Goal: Transaction & Acquisition: Purchase product/service

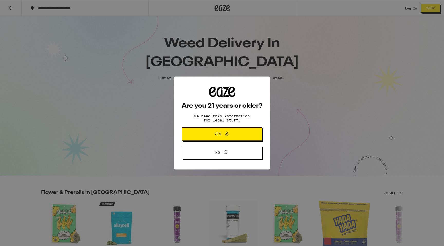
click at [218, 136] on span "Yes" at bounding box center [217, 134] width 7 height 4
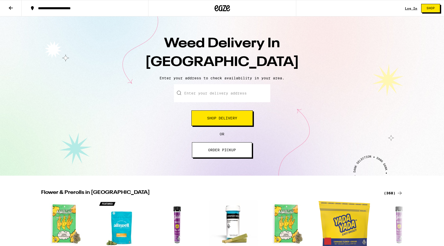
click at [209, 100] on input "Enter your delivery address" at bounding box center [222, 93] width 96 height 18
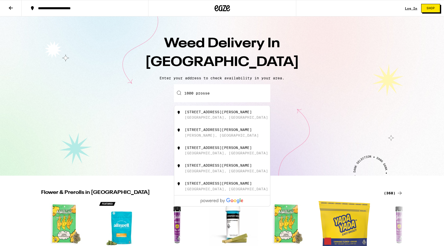
click at [188, 114] on div "1800 Prosser Avenue" at bounding box center [218, 112] width 67 height 4
type input "1800 Prosser Avenue, Los Angeles, CA"
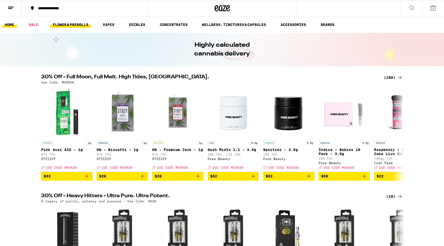
click at [79, 26] on link "FLOWER & PREROLLS" at bounding box center [70, 25] width 41 height 6
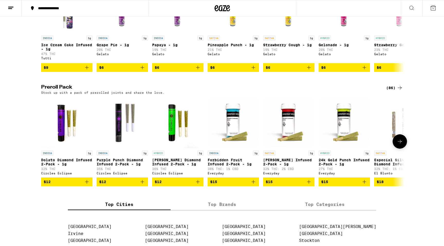
scroll to position [336, 0]
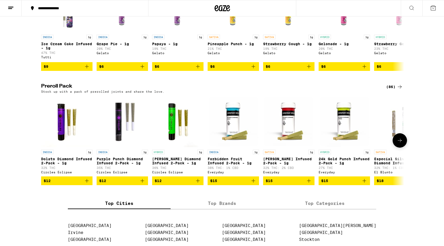
click at [399, 144] on icon at bounding box center [399, 140] width 6 height 6
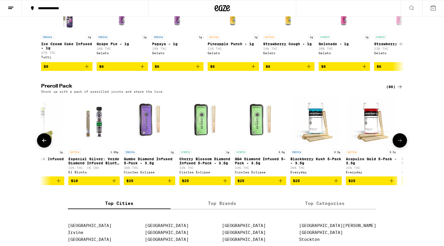
click at [399, 144] on icon at bounding box center [399, 140] width 6 height 6
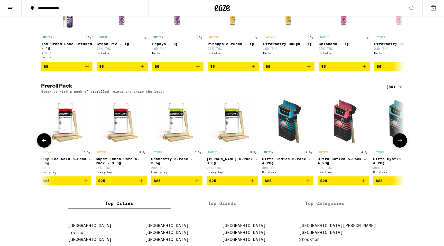
click at [399, 144] on icon at bounding box center [399, 140] width 6 height 6
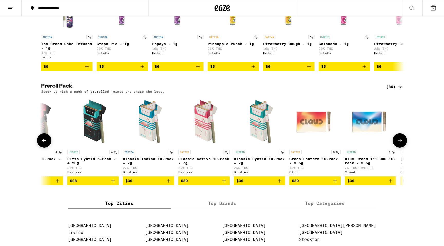
click at [399, 144] on icon at bounding box center [399, 140] width 6 height 6
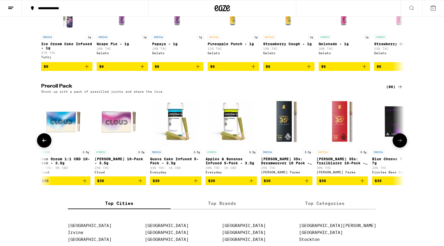
click at [399, 144] on icon at bounding box center [399, 140] width 6 height 6
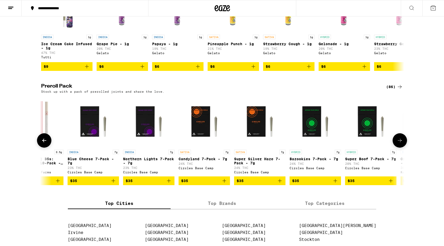
scroll to position [0, 1528]
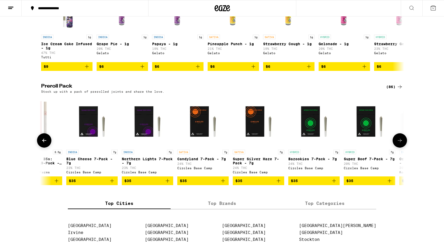
click at [399, 144] on icon at bounding box center [399, 140] width 6 height 6
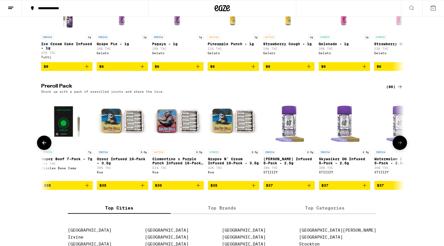
scroll to position [0, 1833]
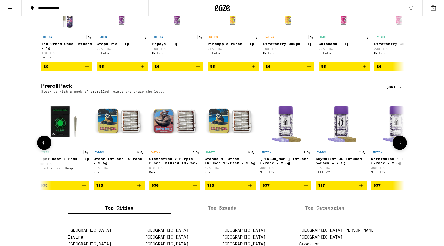
click at [399, 150] on button at bounding box center [399, 143] width 14 height 14
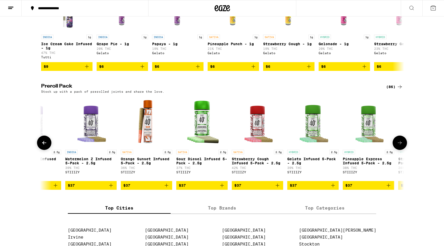
click at [399, 150] on button at bounding box center [399, 143] width 14 height 14
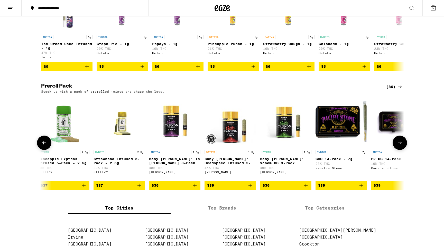
scroll to position [0, 2444]
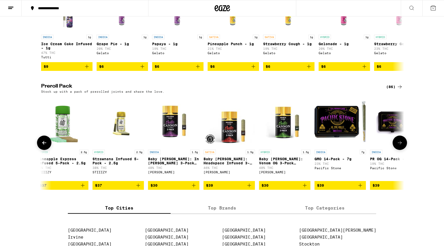
click at [399, 150] on button at bounding box center [399, 143] width 14 height 14
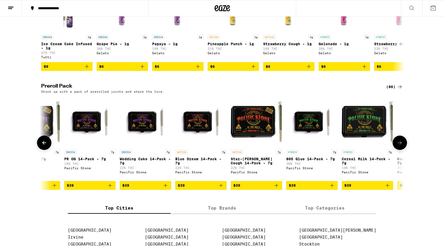
click at [399, 150] on button at bounding box center [399, 143] width 14 height 14
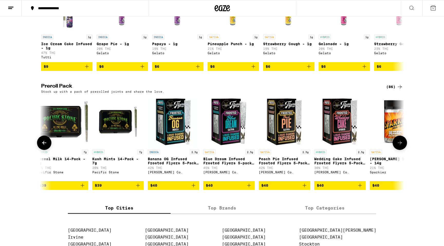
scroll to position [0, 3055]
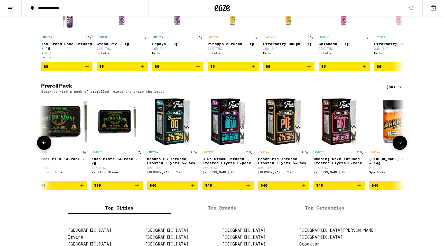
click at [399, 150] on button at bounding box center [399, 143] width 14 height 14
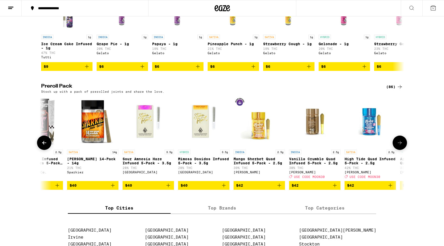
scroll to position [0, 3361]
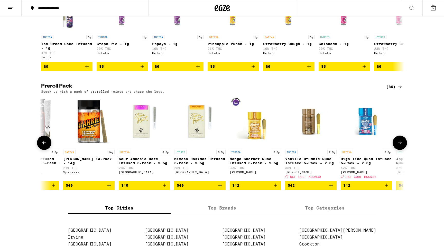
click at [399, 150] on button at bounding box center [399, 143] width 14 height 14
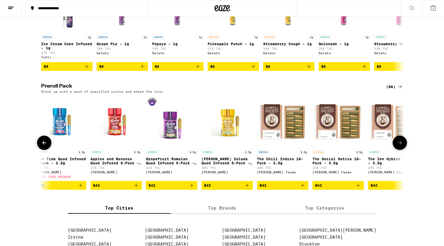
click at [399, 150] on button at bounding box center [399, 143] width 14 height 14
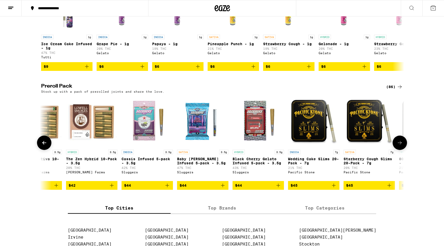
scroll to position [0, 3972]
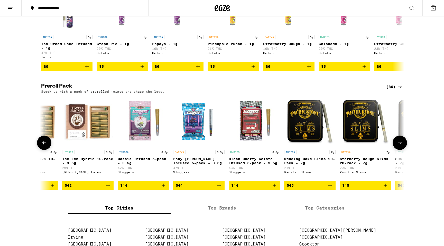
click at [399, 150] on button at bounding box center [399, 143] width 14 height 14
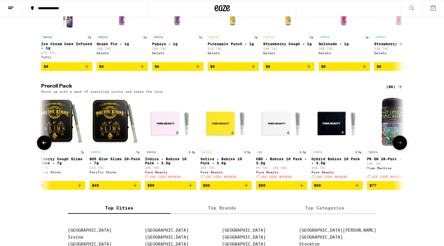
click at [399, 150] on button at bounding box center [399, 143] width 14 height 14
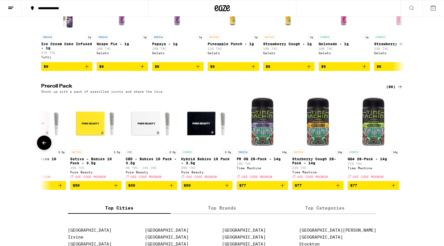
scroll to position [0, 4407]
click at [399, 150] on div at bounding box center [399, 143] width 14 height 14
click at [33, 151] on div "Preroll Pack (86) Stock up with a pack of prerolled joints and share the love. …" at bounding box center [222, 137] width 444 height 106
click at [46, 150] on button at bounding box center [44, 143] width 14 height 14
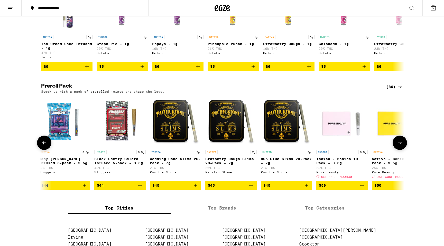
click at [47, 146] on icon at bounding box center [44, 143] width 6 height 6
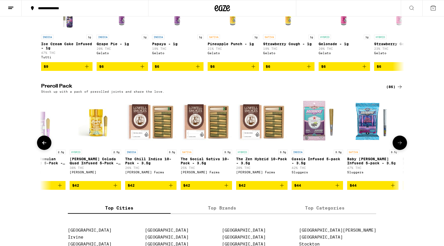
click at [47, 146] on icon at bounding box center [44, 143] width 6 height 6
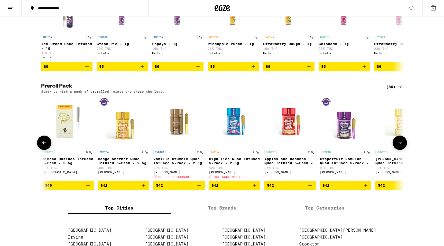
click at [47, 146] on icon at bounding box center [44, 143] width 6 height 6
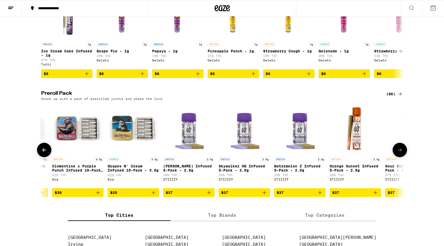
scroll to position [0, 1927]
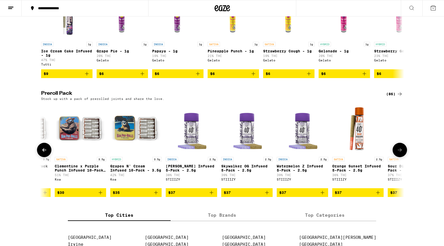
click at [194, 196] on span "$37" at bounding box center [191, 192] width 46 height 6
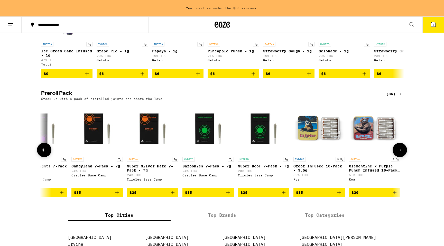
scroll to position [0, 1635]
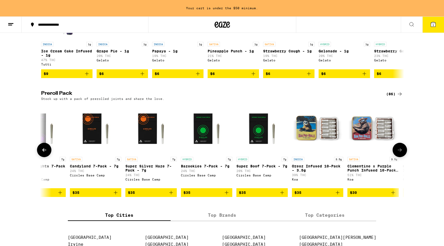
click at [146, 196] on span "$35" at bounding box center [151, 192] width 46 height 6
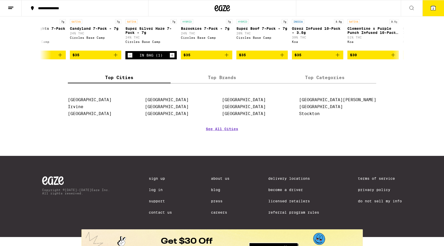
scroll to position [512, 0]
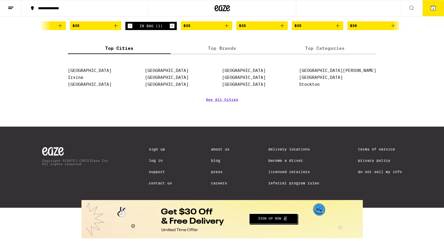
click at [262, 220] on button "Redirect to URL" at bounding box center [221, 218] width 280 height 37
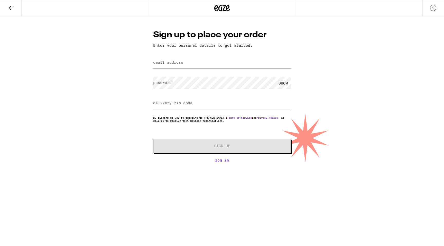
click at [213, 60] on input "email address" at bounding box center [222, 63] width 138 height 12
type input "[EMAIL_ADDRESS][DOMAIN_NAME]"
click at [183, 103] on label "delivery zip code" at bounding box center [172, 103] width 39 height 4
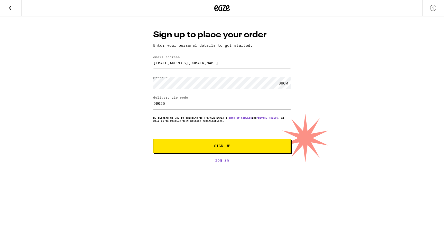
type input "90025"
click at [206, 150] on button "Sign Up" at bounding box center [222, 146] width 138 height 14
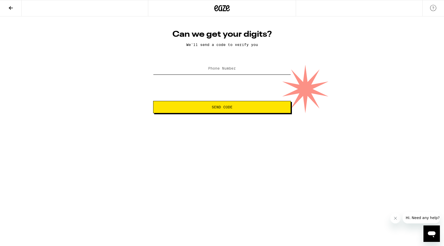
click at [222, 74] on input "Phone Number" at bounding box center [222, 69] width 138 height 12
type input "[PHONE_NUMBER]"
click at [153, 101] on button "Send Code" at bounding box center [222, 107] width 138 height 12
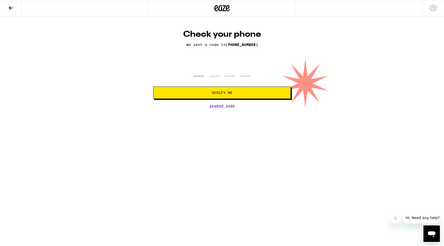
click at [197, 70] on input "tel" at bounding box center [199, 68] width 10 height 15
type input "1"
type input "6"
type input "2"
type input "1"
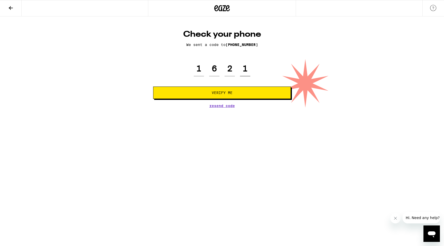
click at [153, 87] on button "Verify Me" at bounding box center [222, 93] width 138 height 12
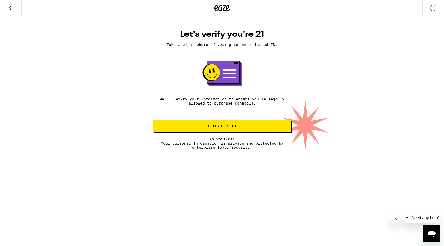
click at [236, 127] on span "Upload my ID" at bounding box center [221, 126] width 129 height 4
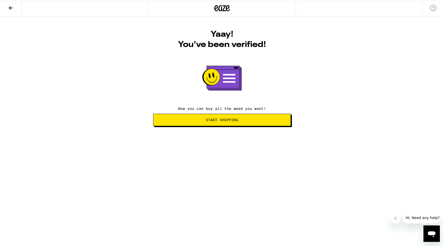
click at [223, 119] on span "Start Shopping" at bounding box center [222, 120] width 32 height 4
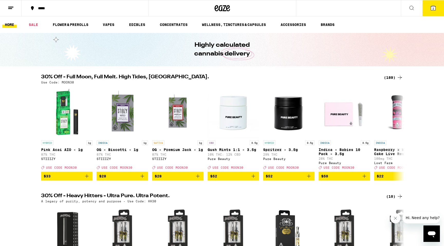
click at [432, 9] on icon at bounding box center [433, 8] width 5 height 5
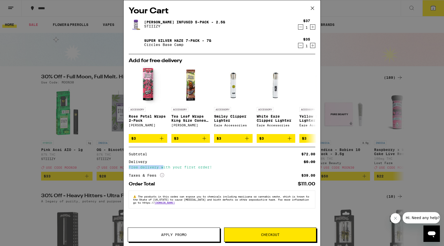
drag, startPoint x: 164, startPoint y: 169, endPoint x: 241, endPoint y: 165, distance: 77.6
click at [242, 166] on div "Delivery $5.00 Free delivery with your first order!" at bounding box center [222, 164] width 186 height 9
click at [241, 164] on div "Delivery $5.00" at bounding box center [222, 162] width 186 height 4
click at [184, 235] on span "Apply Promo" at bounding box center [173, 235] width 25 height 4
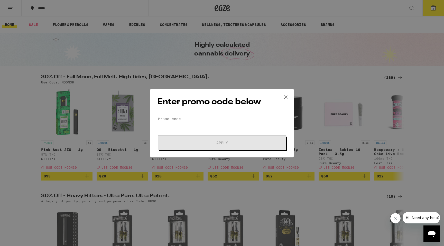
click at [184, 115] on input "Promo Code" at bounding box center [221, 119] width 129 height 8
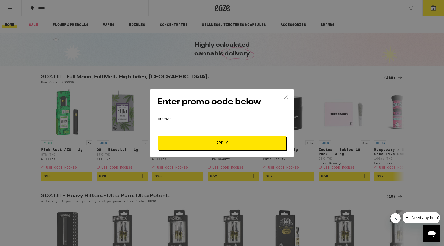
type input "Moon30"
click at [226, 143] on span "Apply" at bounding box center [222, 143] width 12 height 4
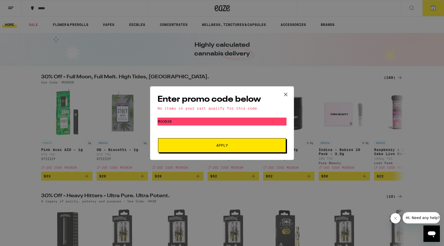
click at [283, 93] on icon at bounding box center [286, 95] width 8 height 8
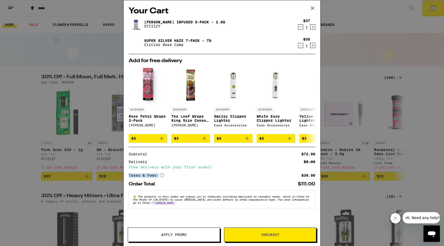
drag, startPoint x: 161, startPoint y: 177, endPoint x: 218, endPoint y: 174, distance: 57.4
click at [218, 174] on div "Subtotal $72.00 Delivery $5.00 Free delivery with your first order! Taxes & Fee…" at bounding box center [222, 164] width 186 height 25
click at [198, 21] on link "[PERSON_NAME] Infused 5-Pack - 2.5g" at bounding box center [184, 22] width 81 height 4
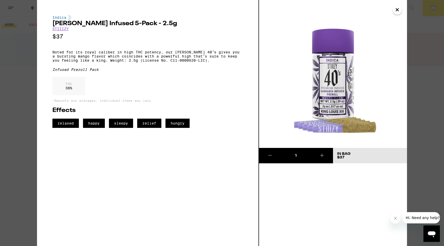
click at [399, 9] on icon "Close" at bounding box center [397, 10] width 6 height 8
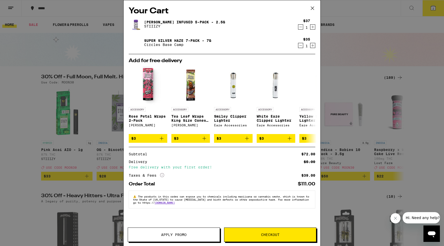
drag, startPoint x: 326, startPoint y: 7, endPoint x: 321, endPoint y: 7, distance: 4.6
click at [326, 7] on div "Your Cart [PERSON_NAME] XIII Infused 5-Pack - 2.5g STIIIZY $37 1 Super Silver H…" at bounding box center [222, 123] width 444 height 246
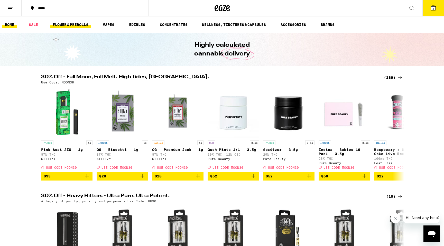
click at [75, 24] on link "FLOWER & PREROLLS" at bounding box center [70, 25] width 41 height 6
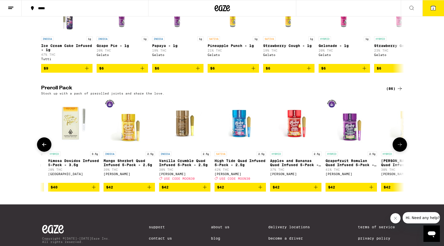
scroll to position [0, 3488]
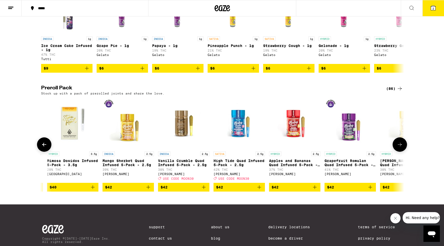
click at [201, 190] on icon "Add to bag" at bounding box center [204, 187] width 6 height 6
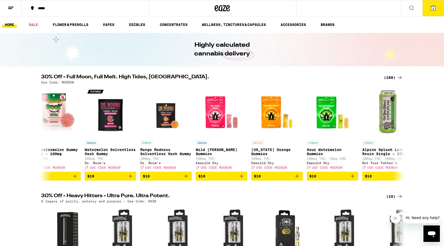
scroll to position [0, 1951]
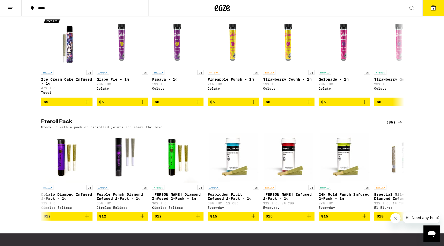
scroll to position [385, 0]
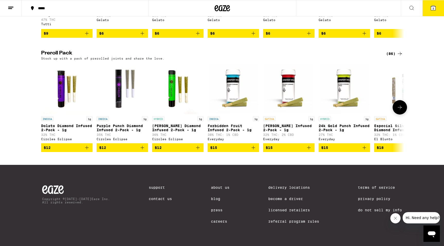
click at [399, 104] on icon at bounding box center [399, 107] width 6 height 6
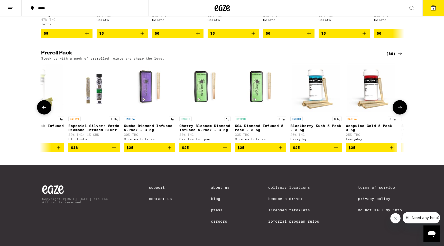
click at [399, 105] on icon at bounding box center [399, 107] width 6 height 6
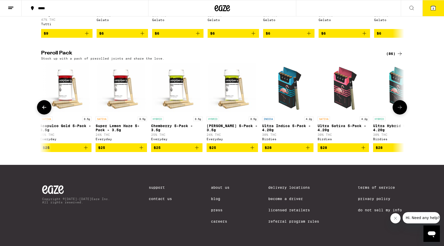
click at [399, 105] on icon at bounding box center [399, 107] width 6 height 6
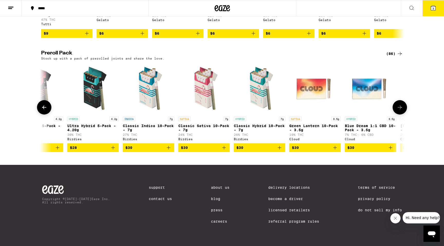
click at [399, 105] on icon at bounding box center [399, 107] width 6 height 6
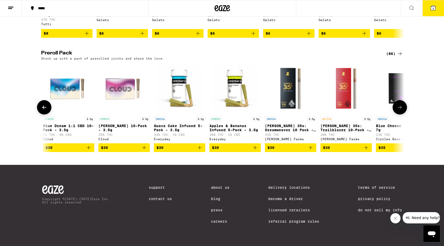
scroll to position [0, 1222]
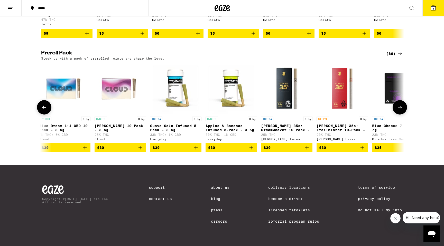
click at [399, 105] on icon at bounding box center [399, 107] width 6 height 6
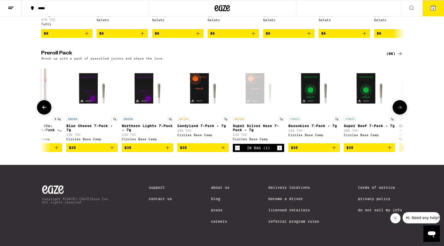
click at [399, 106] on icon at bounding box center [399, 107] width 6 height 6
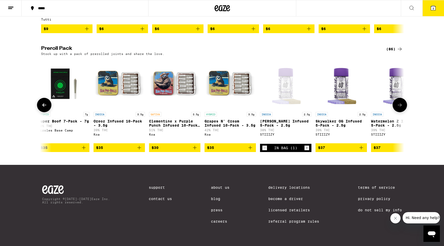
click at [399, 106] on icon at bounding box center [399, 105] width 6 height 6
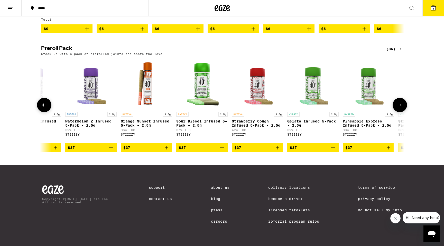
click at [399, 106] on icon at bounding box center [399, 105] width 4 height 4
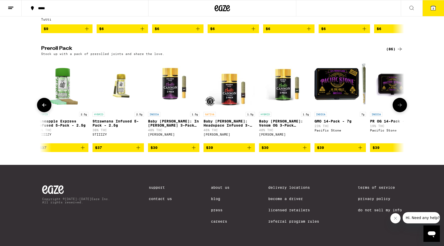
click at [399, 106] on icon at bounding box center [399, 105] width 6 height 6
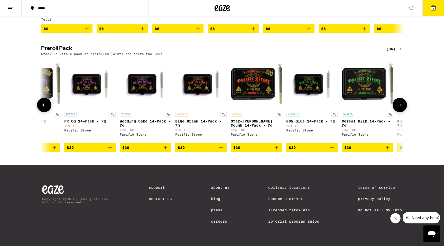
click at [399, 107] on icon at bounding box center [399, 105] width 6 height 6
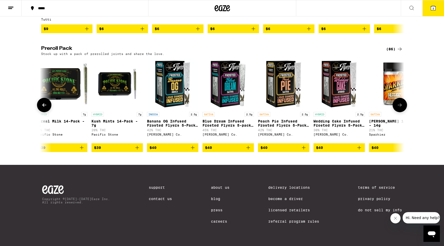
click at [399, 107] on icon at bounding box center [399, 105] width 6 height 6
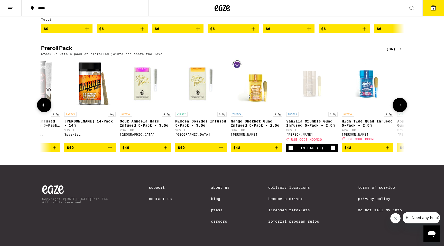
scroll to position [0, 3361]
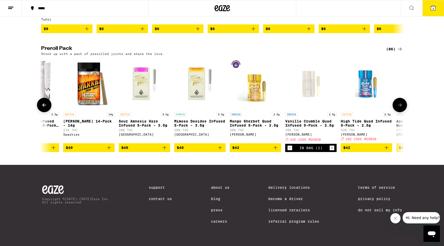
click at [400, 107] on icon at bounding box center [399, 105] width 4 height 4
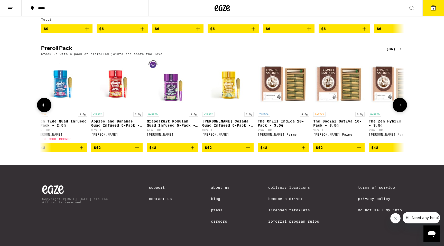
scroll to position [0, 3666]
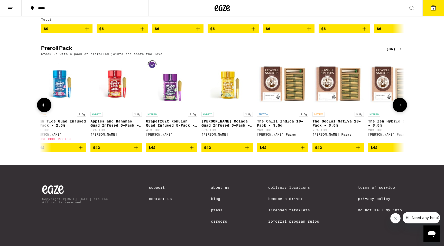
click at [400, 107] on icon at bounding box center [399, 105] width 4 height 4
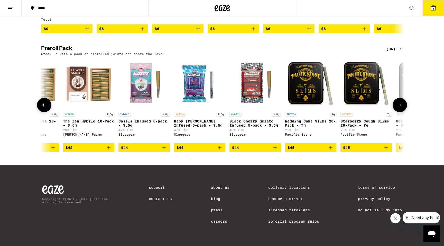
scroll to position [0, 3972]
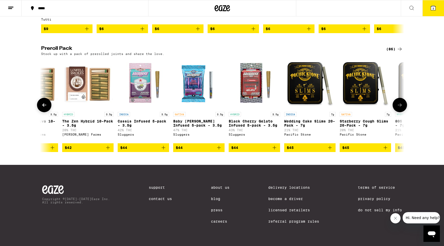
click at [45, 108] on icon at bounding box center [44, 105] width 6 height 6
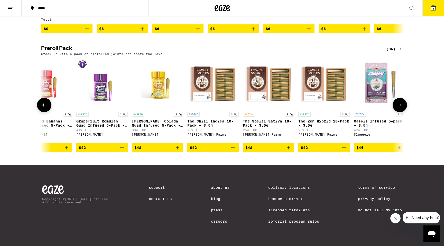
click at [45, 108] on icon at bounding box center [44, 105] width 6 height 6
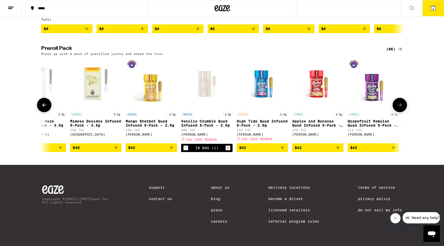
click at [45, 108] on icon at bounding box center [44, 105] width 6 height 6
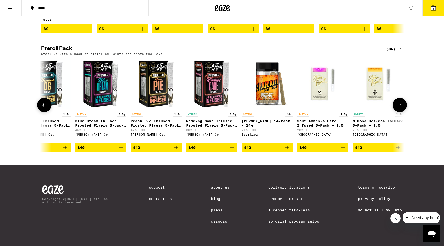
click at [45, 108] on icon at bounding box center [44, 105] width 6 height 6
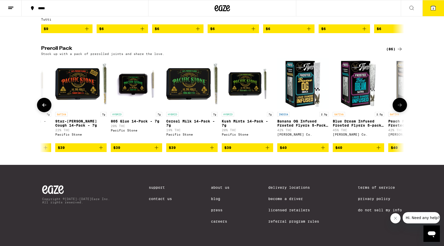
click at [45, 108] on icon at bounding box center [44, 105] width 6 height 6
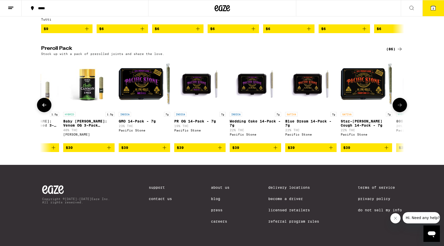
click at [45, 108] on icon at bounding box center [44, 105] width 6 height 6
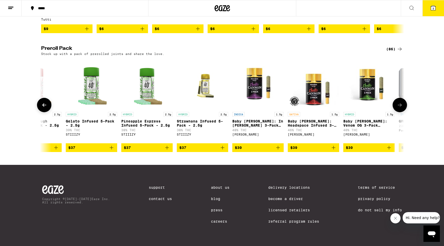
click at [45, 108] on icon at bounding box center [44, 105] width 6 height 6
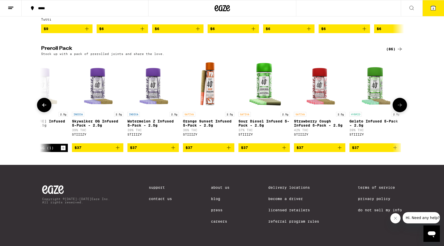
click at [45, 108] on icon at bounding box center [44, 105] width 6 height 6
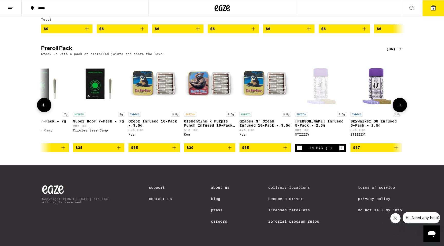
click at [45, 108] on icon at bounding box center [44, 105] width 6 height 6
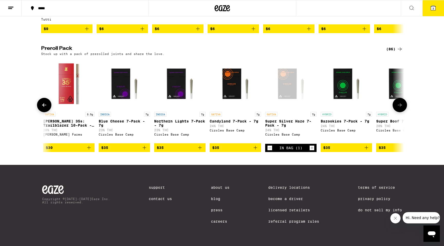
click at [45, 108] on icon at bounding box center [44, 105] width 6 height 6
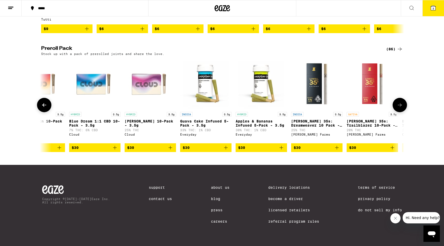
scroll to position [0, 1189]
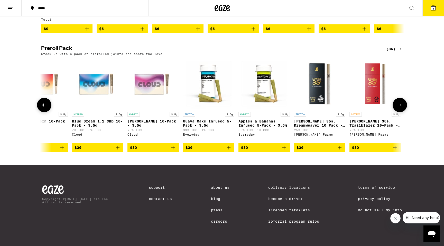
click at [398, 108] on icon at bounding box center [399, 105] width 6 height 6
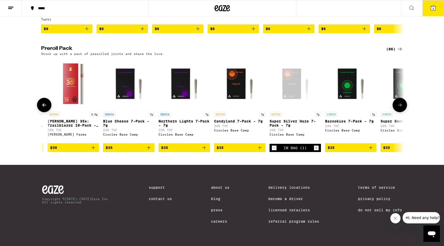
scroll to position [0, 1495]
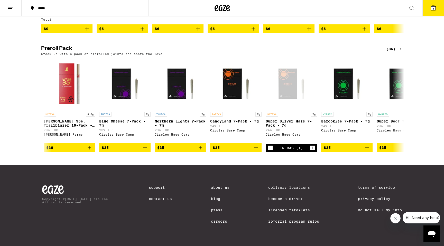
click at [434, 7] on icon at bounding box center [433, 8] width 5 height 5
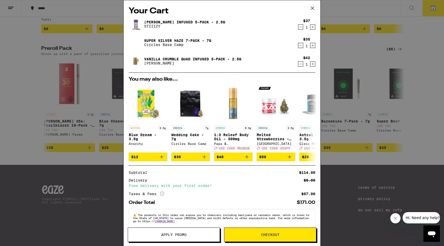
click at [302, 25] on icon "Decrement" at bounding box center [300, 27] width 5 height 6
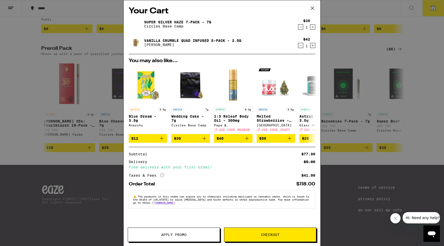
click at [182, 238] on button "Apply Promo" at bounding box center [174, 234] width 92 height 14
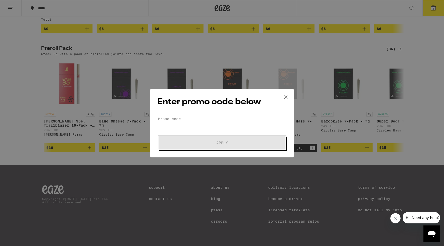
click at [163, 123] on form "Promo Code Apply" at bounding box center [221, 132] width 129 height 35
click at [162, 118] on input "Promo Code" at bounding box center [221, 119] width 129 height 8
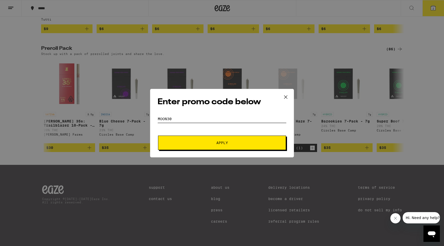
type input "moon30"
click at [192, 149] on button "Apply" at bounding box center [222, 143] width 128 height 14
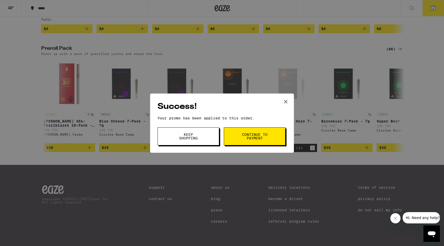
drag, startPoint x: 243, startPoint y: 143, endPoint x: 246, endPoint y: 144, distance: 3.2
click at [246, 145] on button "Continue to payment" at bounding box center [255, 136] width 62 height 18
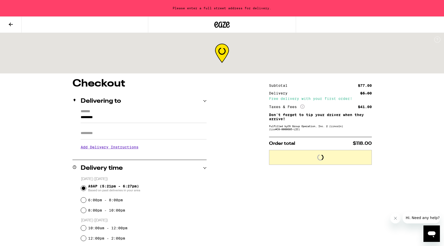
click at [246, 144] on div "Checkout Delivering to ******* ********* Apt/Suite Add Delivery Instructions We…" at bounding box center [222, 217] width 370 height 276
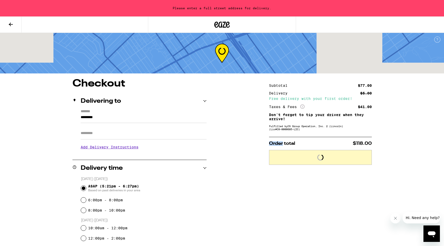
click at [246, 144] on div "Checkout Delivering to ******* ********* Apt/Suite Add Delivery Instructions We…" at bounding box center [222, 224] width 370 height 290
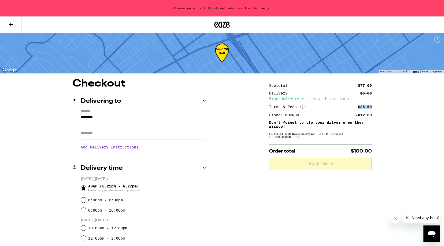
drag, startPoint x: 358, startPoint y: 105, endPoint x: 375, endPoint y: 106, distance: 17.7
click at [375, 106] on div "Checkout Delivering to ******* ********* Apt/Suite Add Delivery Instructions We…" at bounding box center [222, 224] width 370 height 290
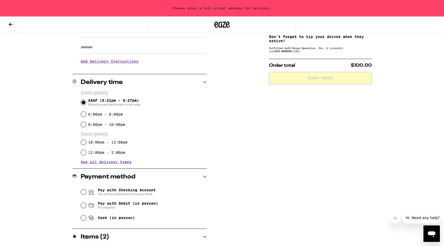
scroll to position [122, 0]
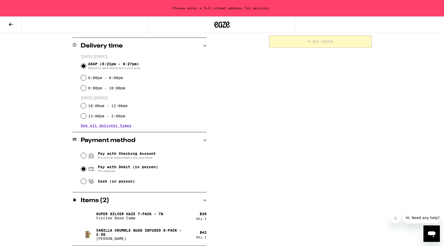
click at [85, 171] on input "Pay with Debit (in person) Pin required" at bounding box center [83, 168] width 5 height 5
radio input "true"
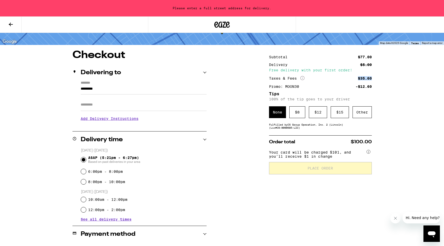
scroll to position [24, 0]
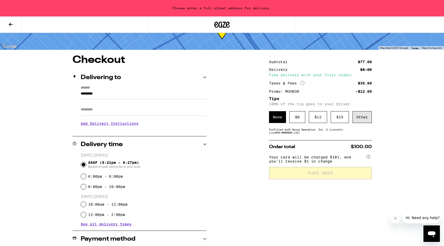
click at [360, 115] on div "Other" at bounding box center [361, 117] width 19 height 12
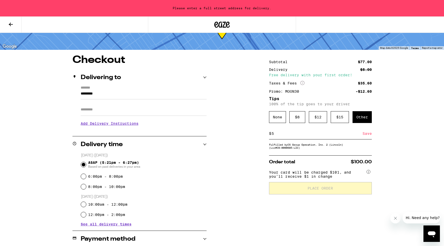
type input "5"
click at [403, 149] on div "Checkout Delivering to ******* ********* Apt/Suite Add Delivery Instructions We…" at bounding box center [222, 200] width 370 height 290
click at [369, 136] on div "Save" at bounding box center [366, 133] width 9 height 11
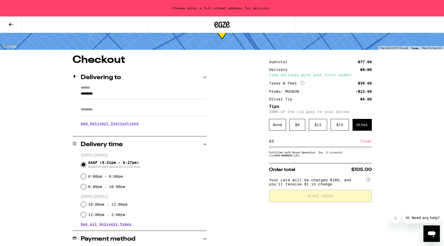
click at [110, 107] on input "Apt/Suite" at bounding box center [144, 109] width 126 height 12
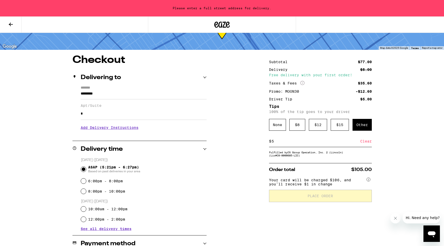
type input "*"
click at [240, 196] on div "Checkout Delivering to ******* ********* Apt/Suite * Add Delivery Instructions …" at bounding box center [222, 202] width 370 height 294
click at [95, 94] on input "*********" at bounding box center [144, 95] width 126 height 9
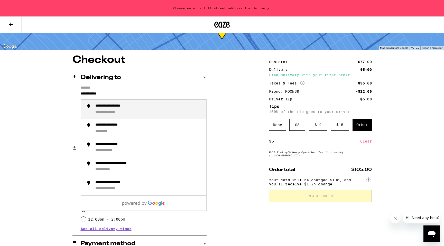
click at [100, 109] on div "**********" at bounding box center [117, 106] width 44 height 5
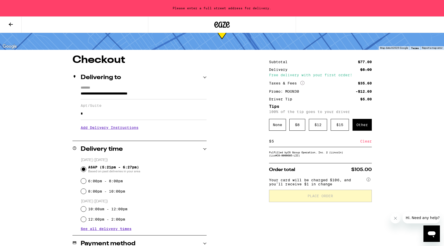
type input "**********"
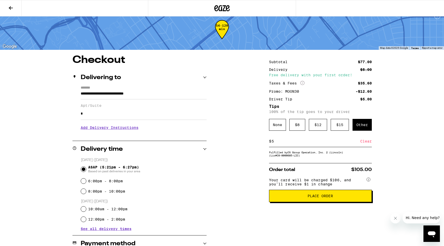
click at [94, 128] on h3 "Add Delivery Instructions" at bounding box center [144, 128] width 126 height 12
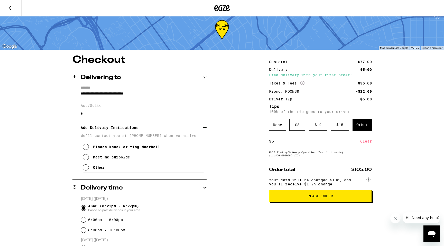
click at [89, 162] on button "Meet me curbside" at bounding box center [106, 157] width 47 height 10
click at [303, 202] on button "Place Order" at bounding box center [320, 196] width 103 height 12
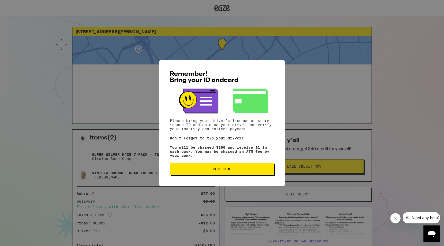
click at [261, 174] on button "Continue" at bounding box center [222, 169] width 104 height 12
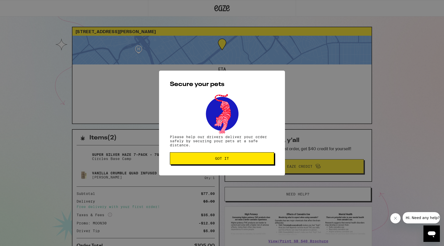
click at [252, 165] on button "Got it" at bounding box center [222, 158] width 104 height 12
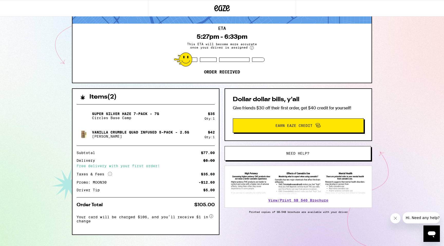
scroll to position [43, 0]
